Goal: Transaction & Acquisition: Download file/media

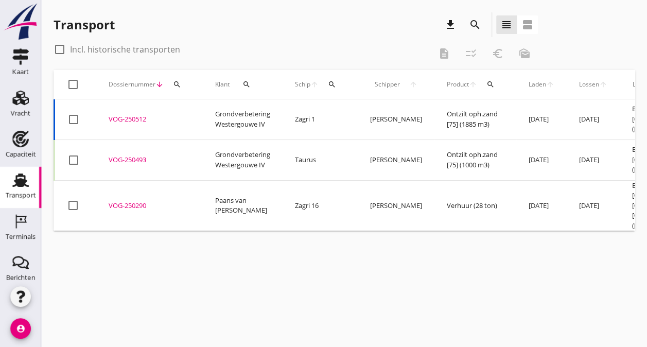
click at [61, 49] on div at bounding box center [59, 49] width 17 height 17
checkbox input "true"
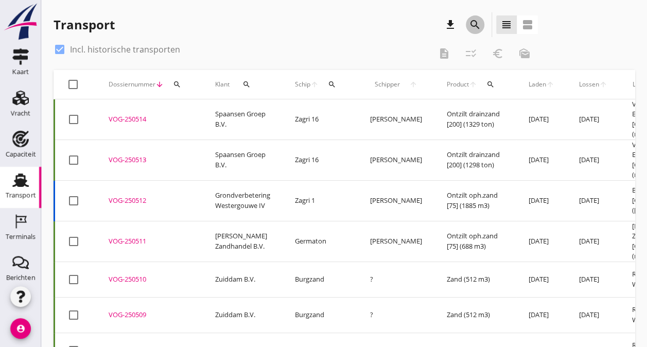
click at [480, 25] on icon "search" at bounding box center [475, 25] width 12 height 12
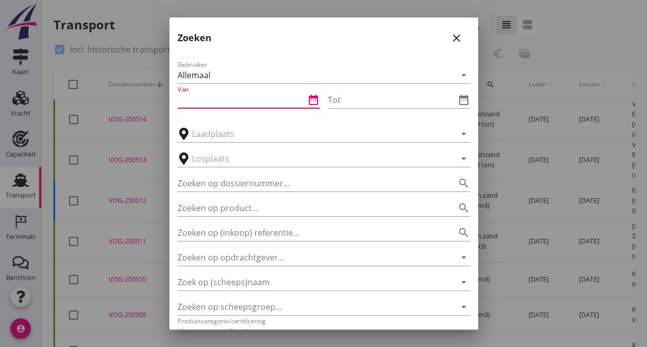
click at [231, 98] on input "Van" at bounding box center [242, 100] width 128 height 16
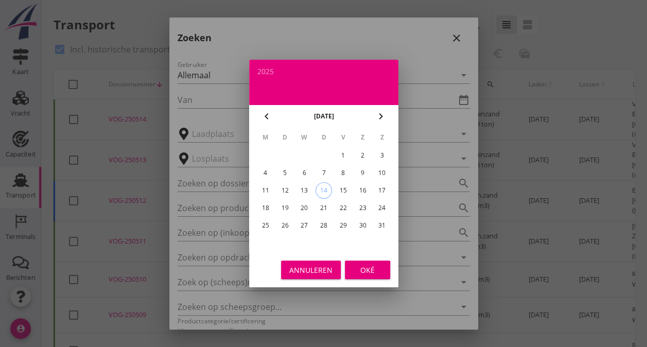
click at [274, 117] on div "chevron_left" at bounding box center [266, 116] width 19 height 12
click at [287, 161] on div "1" at bounding box center [284, 155] width 16 height 16
type input "[DATE]"
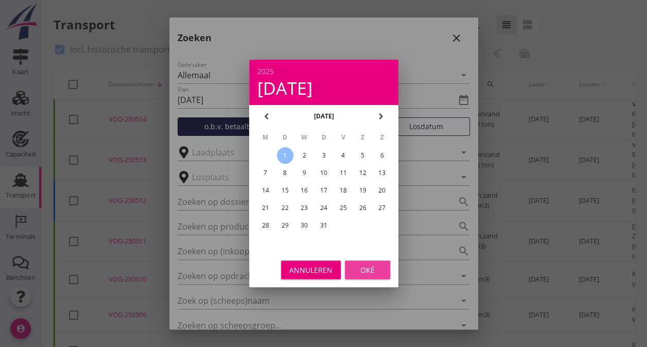
click at [364, 267] on div "Oké" at bounding box center [367, 269] width 29 height 11
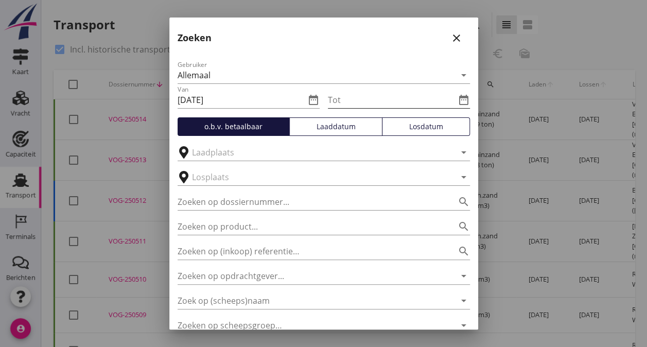
click at [457, 101] on icon "date_range" at bounding box center [463, 100] width 12 height 12
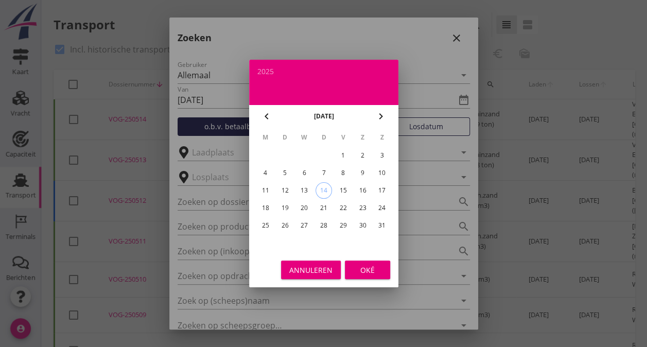
click at [269, 116] on icon "chevron_left" at bounding box center [266, 116] width 12 height 12
click at [380, 173] on div "13" at bounding box center [382, 173] width 16 height 16
type input "[DATE]"
click at [372, 271] on div "Oké" at bounding box center [367, 269] width 29 height 11
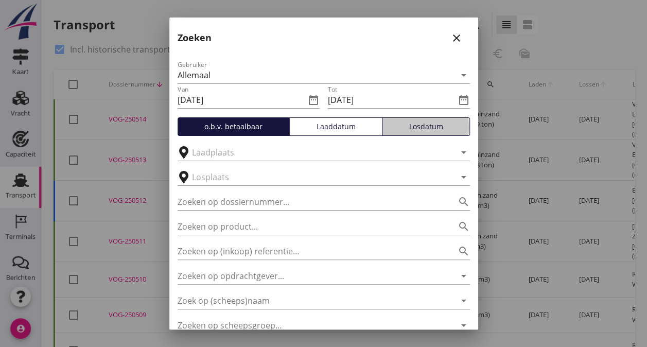
click at [424, 128] on div "Losdatum" at bounding box center [425, 126] width 79 height 11
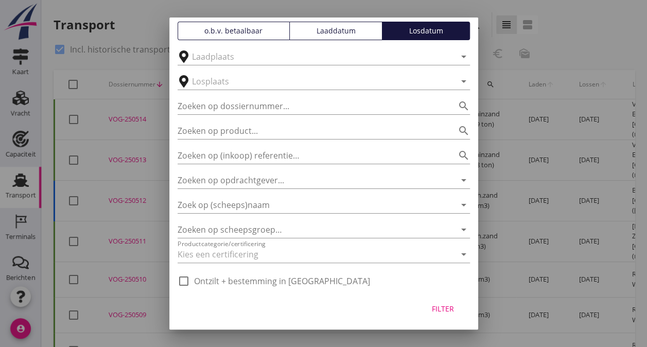
scroll to position [96, 0]
click at [442, 308] on div "Filter" at bounding box center [443, 308] width 29 height 11
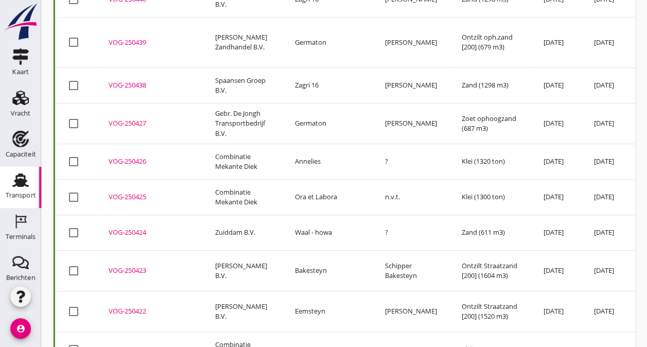
scroll to position [0, 0]
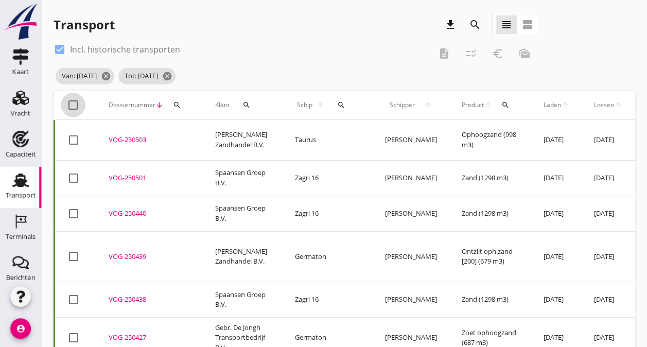
click at [75, 102] on div at bounding box center [72, 104] width 17 height 17
checkbox input "true"
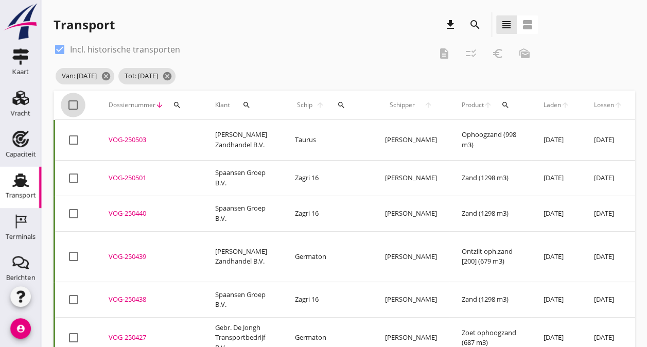
checkbox input "true"
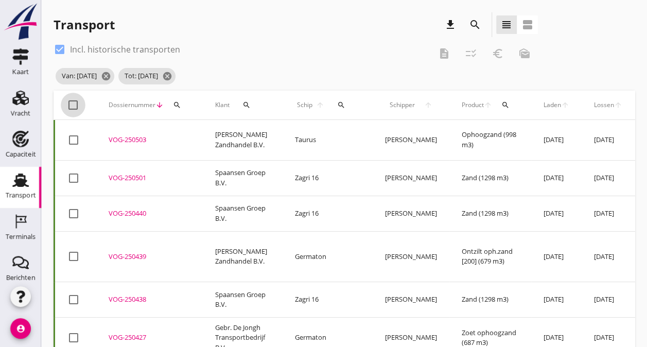
checkbox input "true"
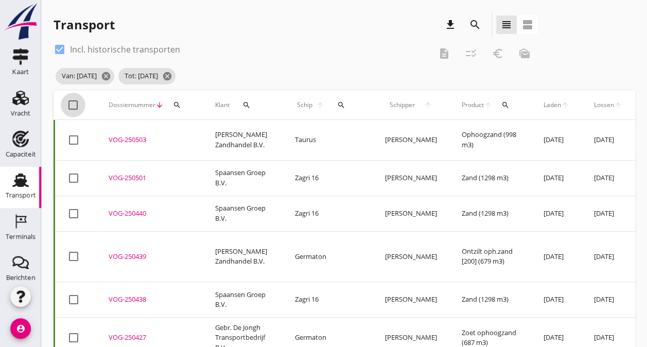
checkbox input "true"
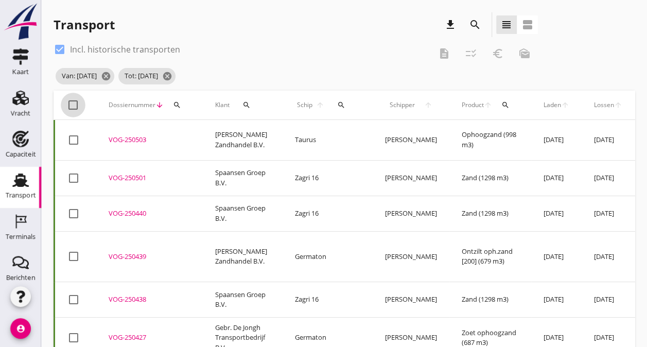
checkbox input "true"
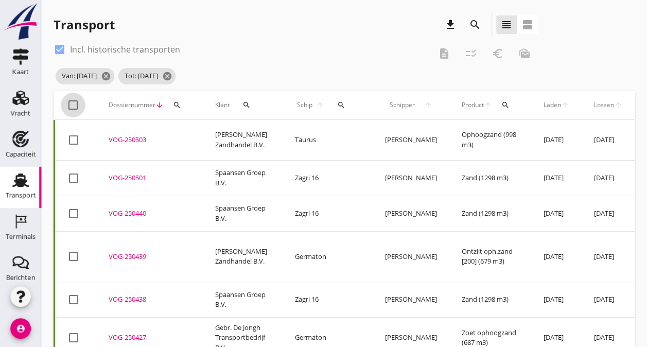
checkbox input "true"
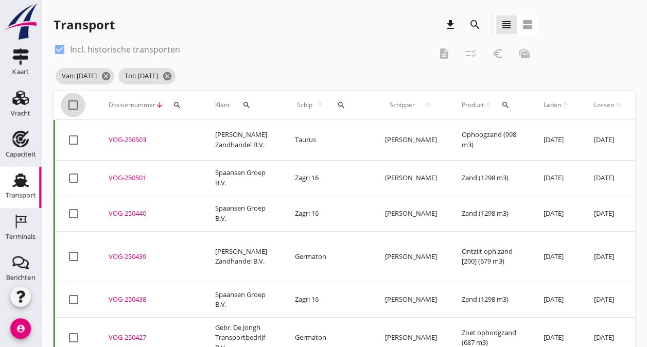
checkbox input "true"
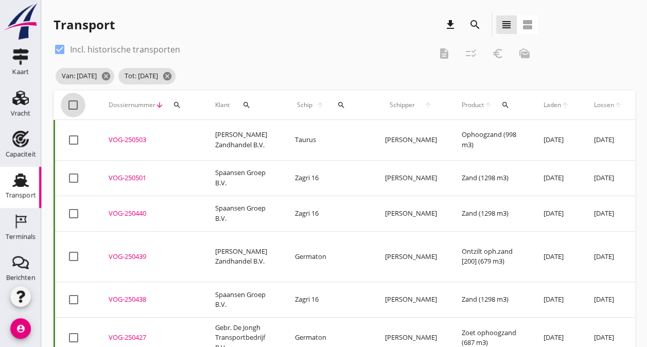
checkbox input "true"
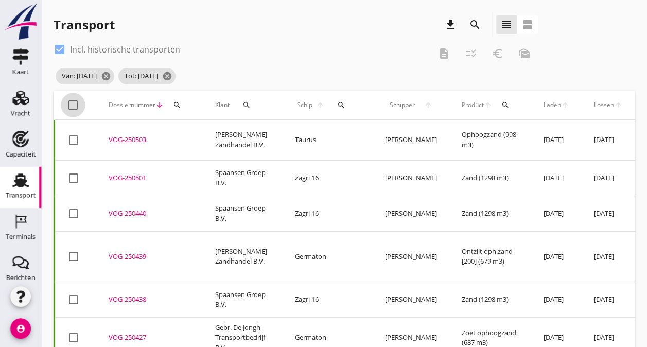
checkbox input "true"
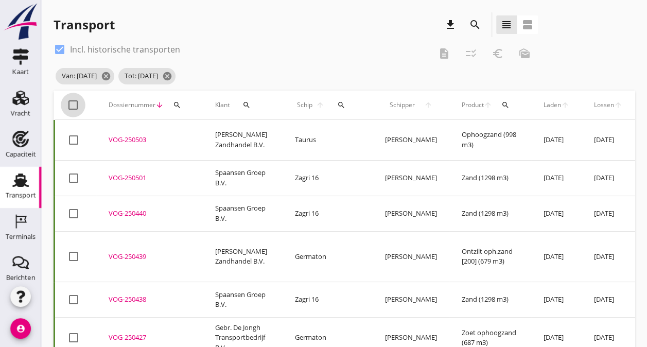
checkbox input "true"
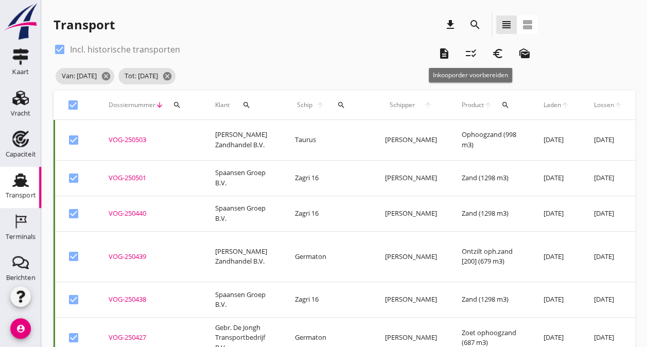
click at [471, 51] on icon "checklist_rtl" at bounding box center [471, 53] width 12 height 12
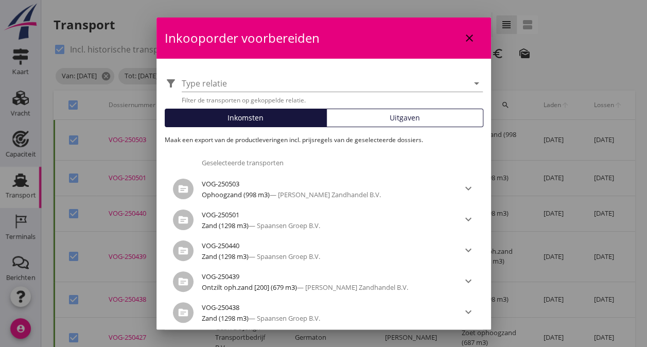
click at [395, 113] on span "Uitgaven" at bounding box center [404, 117] width 30 height 11
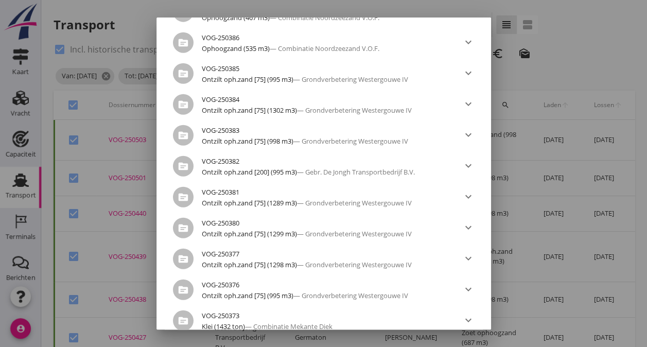
scroll to position [1323, 0]
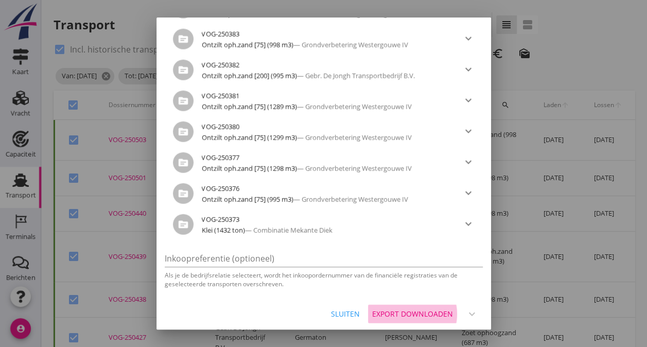
click at [418, 315] on div "Export downloaden" at bounding box center [412, 313] width 81 height 11
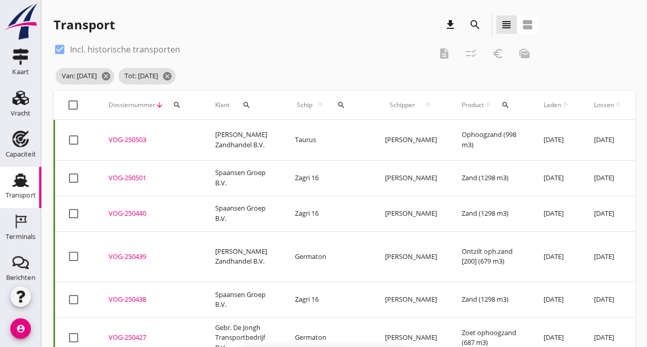
checkbox input "false"
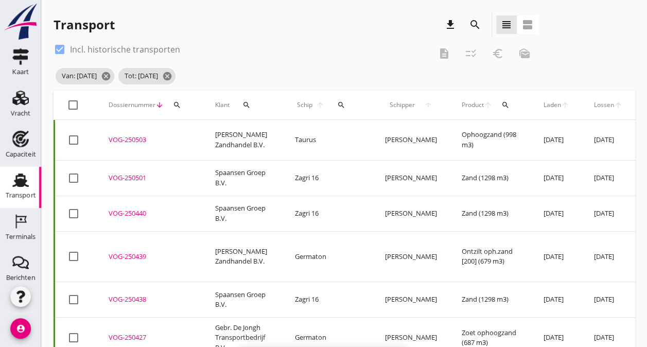
checkbox input "false"
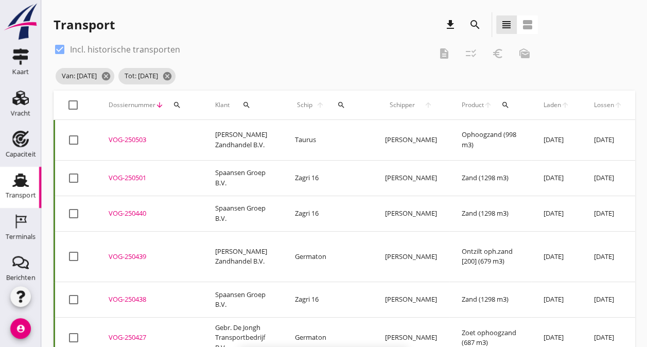
checkbox input "false"
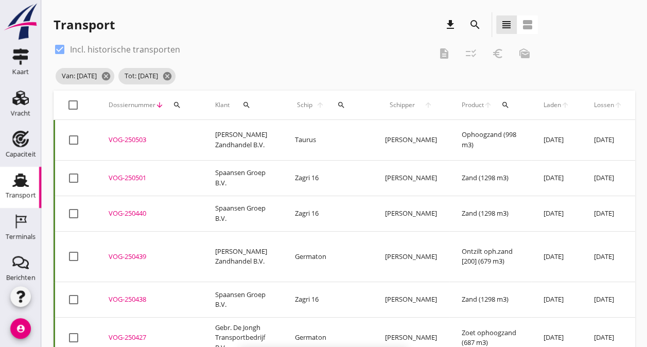
checkbox input "false"
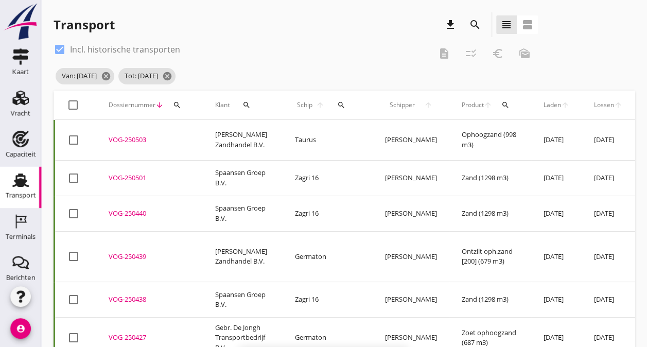
checkbox input "false"
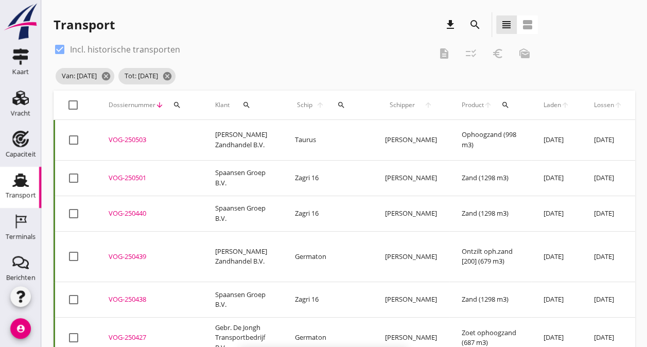
checkbox input "false"
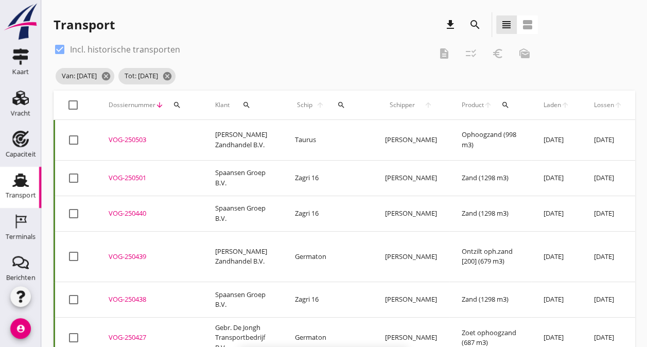
checkbox input "false"
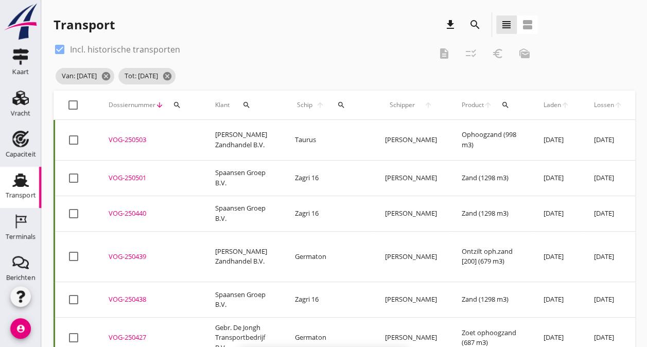
checkbox input "false"
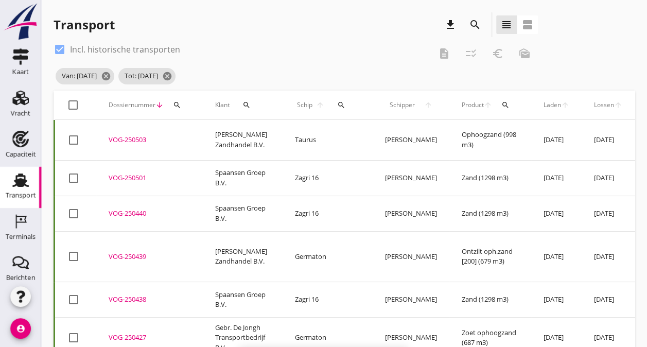
checkbox input "false"
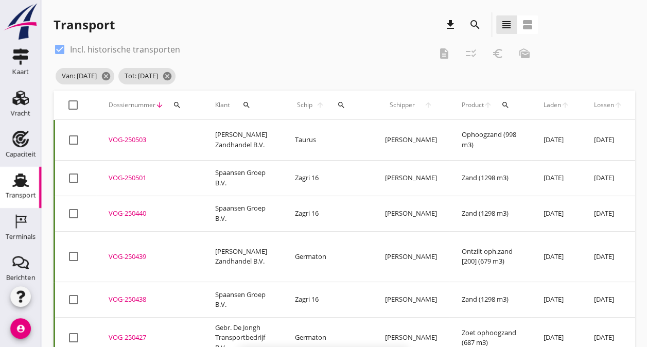
checkbox input "false"
click at [172, 78] on icon "cancel" at bounding box center [167, 76] width 10 height 10
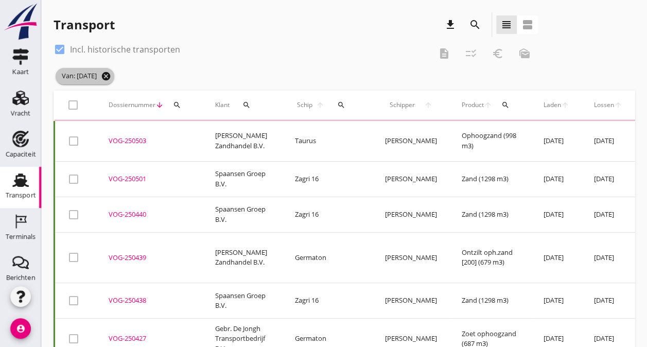
click at [111, 73] on icon "cancel" at bounding box center [106, 76] width 10 height 10
